Goal: Task Accomplishment & Management: Manage account settings

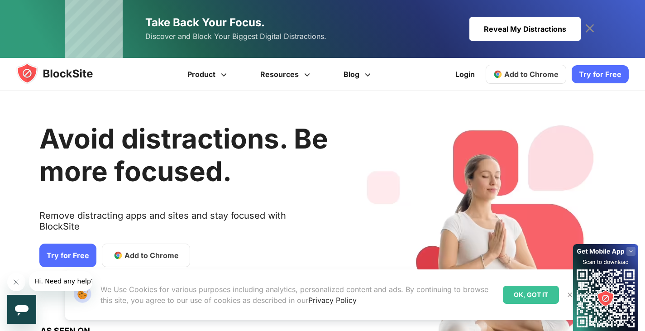
click at [133, 250] on span "Add to Chrome" at bounding box center [151, 255] width 54 height 11
click at [75, 243] on link "Try for Free" at bounding box center [67, 255] width 57 height 24
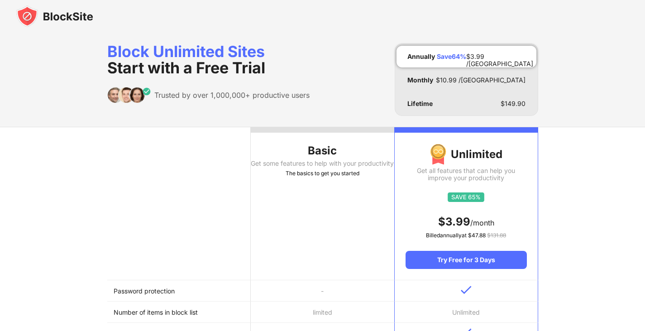
click at [290, 194] on th "Basic Get some features to help with your productivity The basics to get you st…" at bounding box center [322, 203] width 143 height 153
click at [334, 167] on div "Get some features to help with your productivity" at bounding box center [322, 163] width 143 height 7
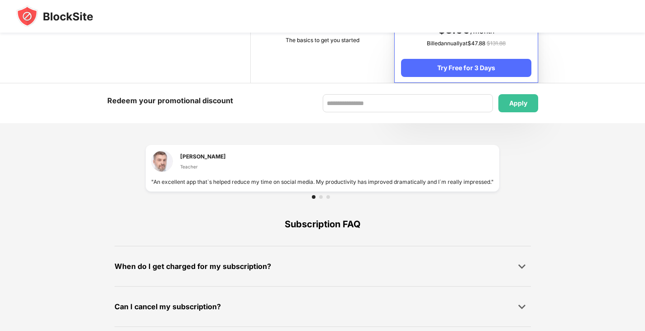
scroll to position [506, 0]
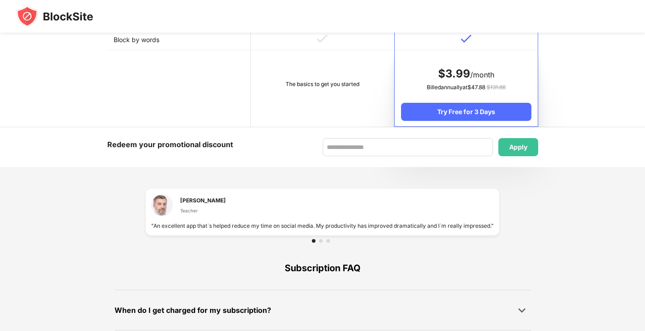
click at [321, 105] on td "The basics to get you started" at bounding box center [322, 88] width 143 height 76
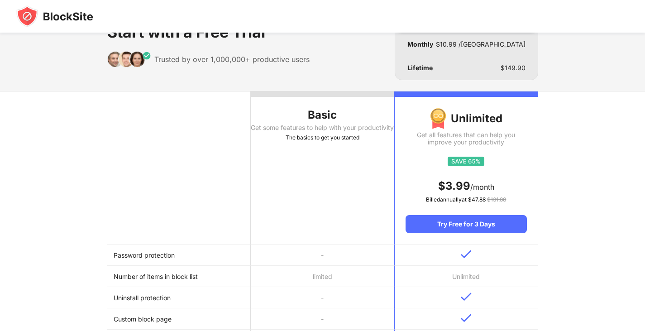
scroll to position [0, 0]
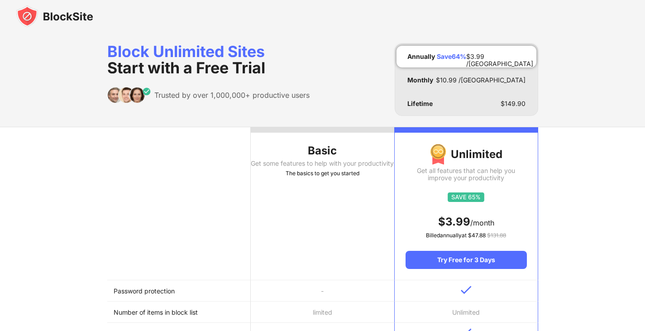
click at [189, 48] on div "Block Unlimited Sites Start with a Free Trial" at bounding box center [208, 59] width 202 height 33
click at [55, 17] on img at bounding box center [54, 16] width 77 height 22
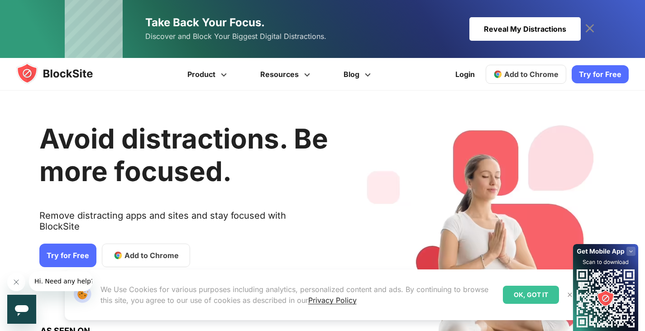
click at [529, 76] on span "Add to Chrome" at bounding box center [531, 74] width 54 height 9
click at [596, 81] on link "Try for Free" at bounding box center [600, 74] width 57 height 18
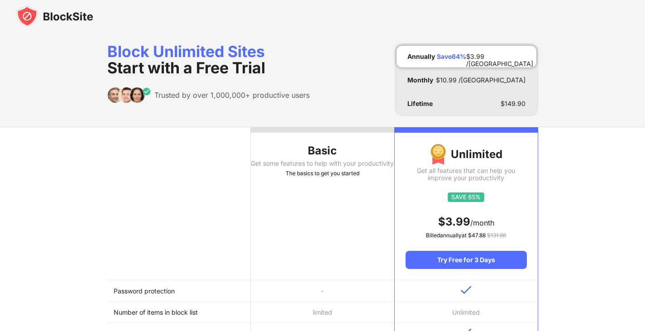
click at [322, 187] on th "Basic Get some features to help with your productivity The basics to get you st…" at bounding box center [322, 203] width 143 height 153
click at [159, 50] on div "Block Unlimited Sites Start with a Free Trial" at bounding box center [208, 59] width 202 height 33
click at [53, 17] on img at bounding box center [54, 16] width 77 height 22
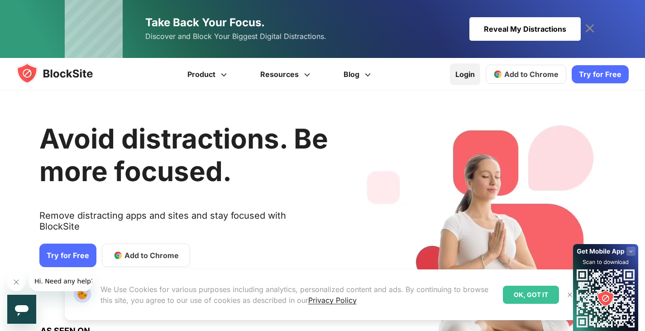
click at [472, 69] on link "Login" at bounding box center [465, 74] width 30 height 22
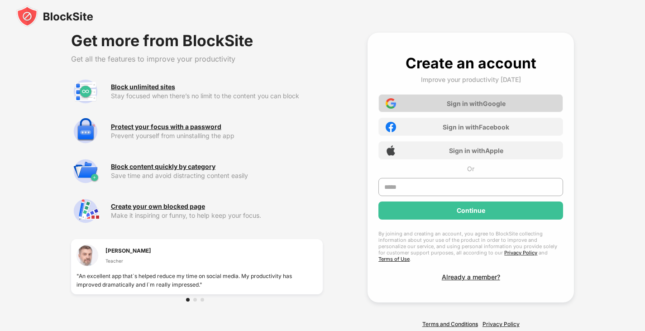
click at [476, 104] on div "Sign in with Google" at bounding box center [476, 104] width 59 height 8
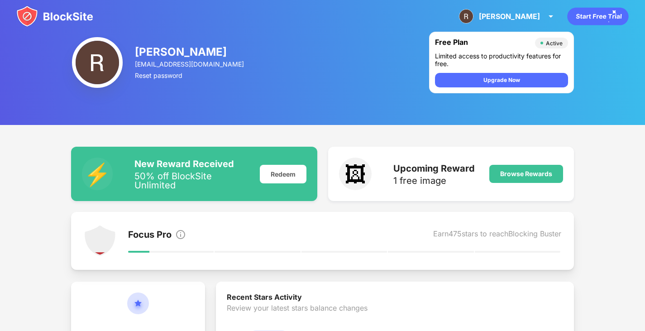
click at [604, 20] on icon "animation" at bounding box center [597, 17] width 61 height 18
click at [62, 17] on img at bounding box center [54, 16] width 77 height 22
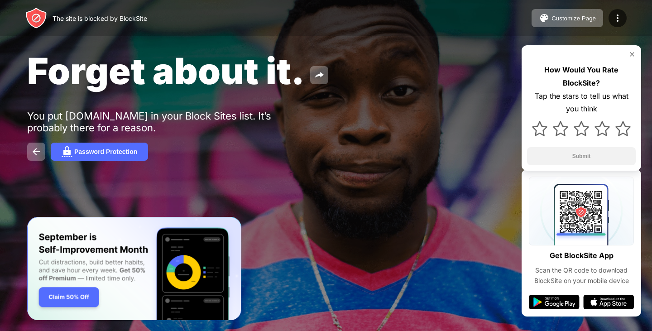
click at [415, 264] on div at bounding box center [326, 165] width 652 height 331
drag, startPoint x: 415, startPoint y: 264, endPoint x: 244, endPoint y: 233, distance: 173.8
click at [244, 233] on div at bounding box center [326, 165] width 652 height 331
drag, startPoint x: 330, startPoint y: 466, endPoint x: 193, endPoint y: 248, distance: 257.4
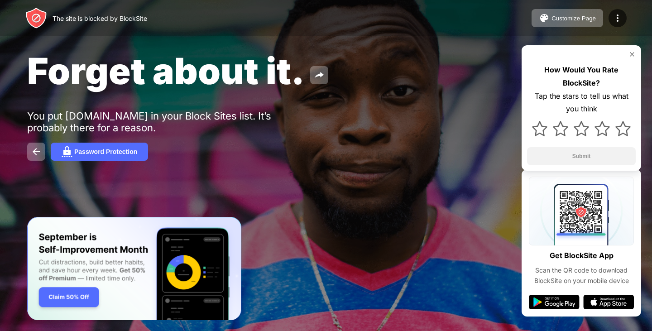
drag, startPoint x: 199, startPoint y: 206, endPoint x: 181, endPoint y: 208, distance: 17.7
click at [194, 207] on div "Forget about it. You put [DOMAIN_NAME] in your Block Sites list. It’s probably …" at bounding box center [326, 105] width 652 height 210
